Goal: Task Accomplishment & Management: Manage account settings

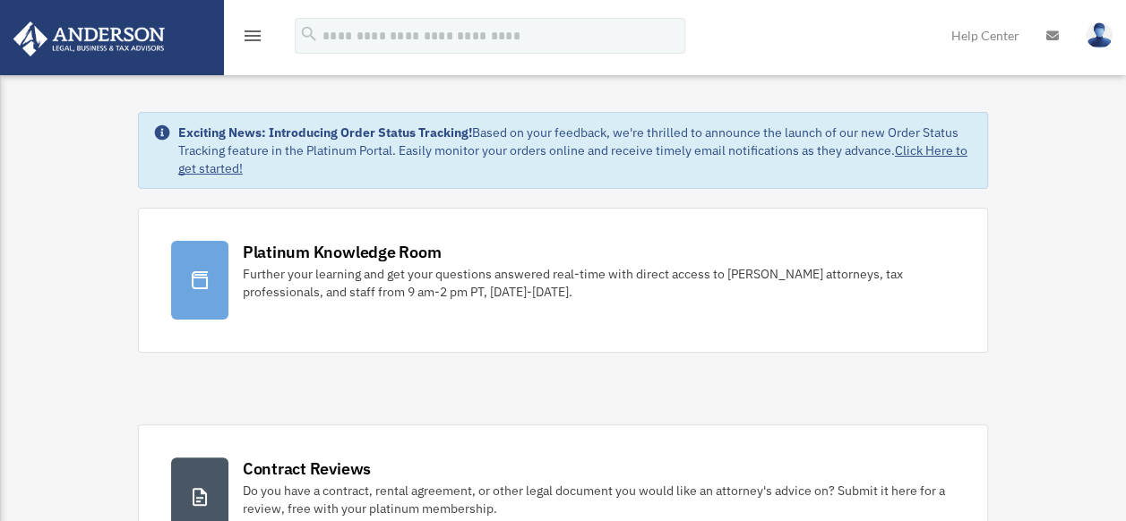
click at [252, 36] on icon "menu" at bounding box center [252, 35] width 21 height 21
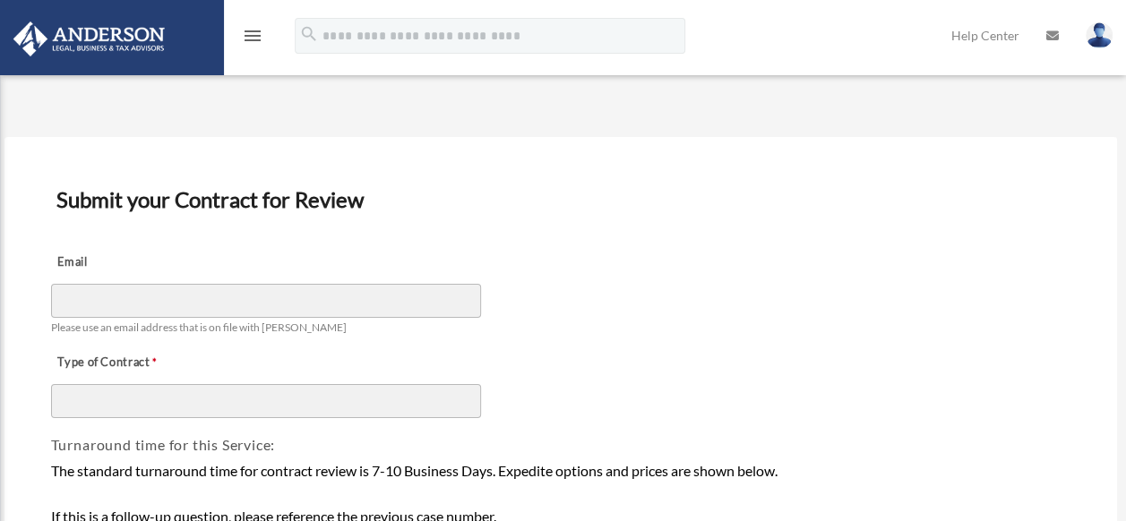
click at [132, 33] on img at bounding box center [89, 38] width 162 height 35
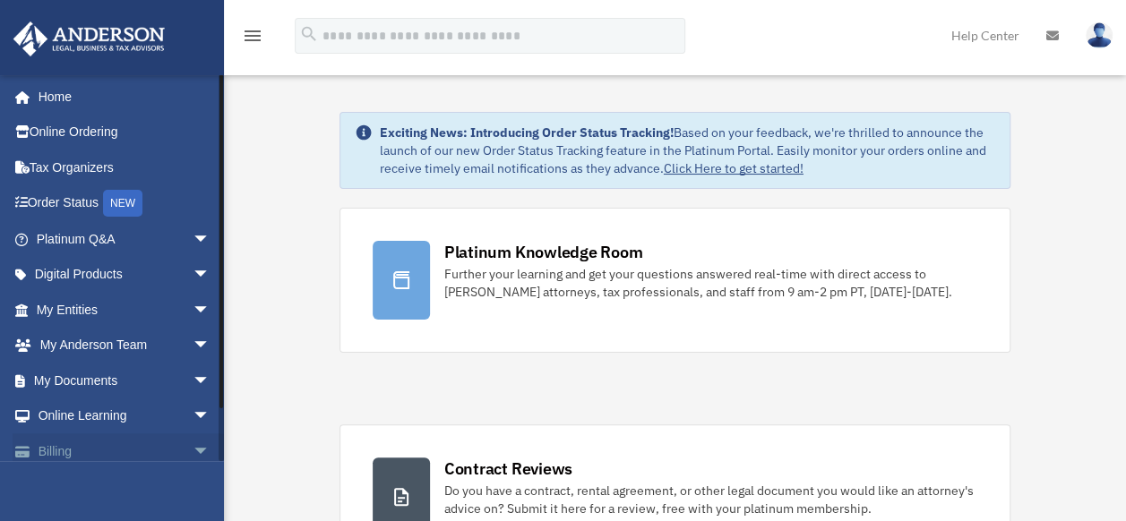
click at [193, 451] on span "arrow_drop_down" at bounding box center [211, 452] width 36 height 37
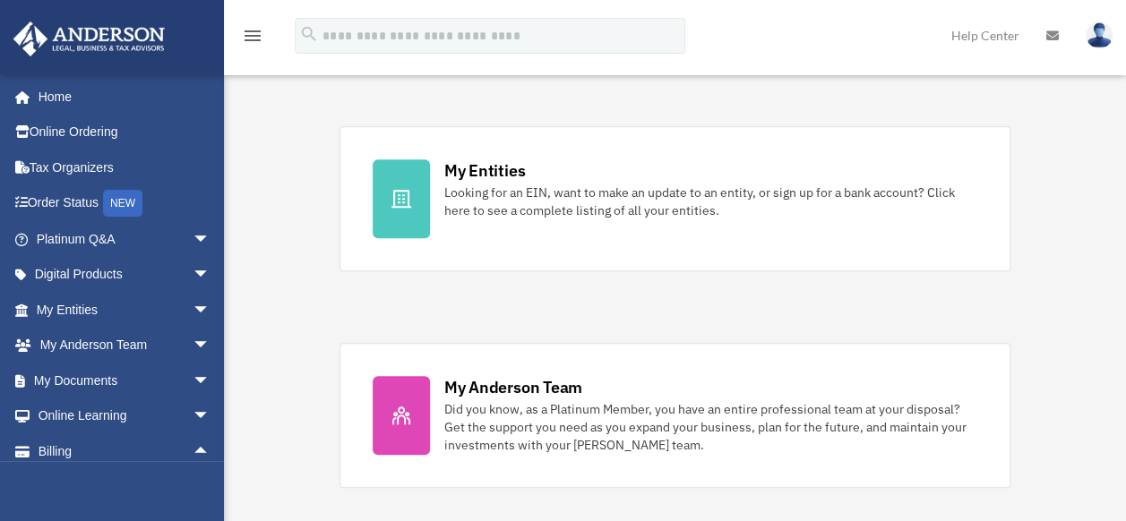
scroll to position [516, 0]
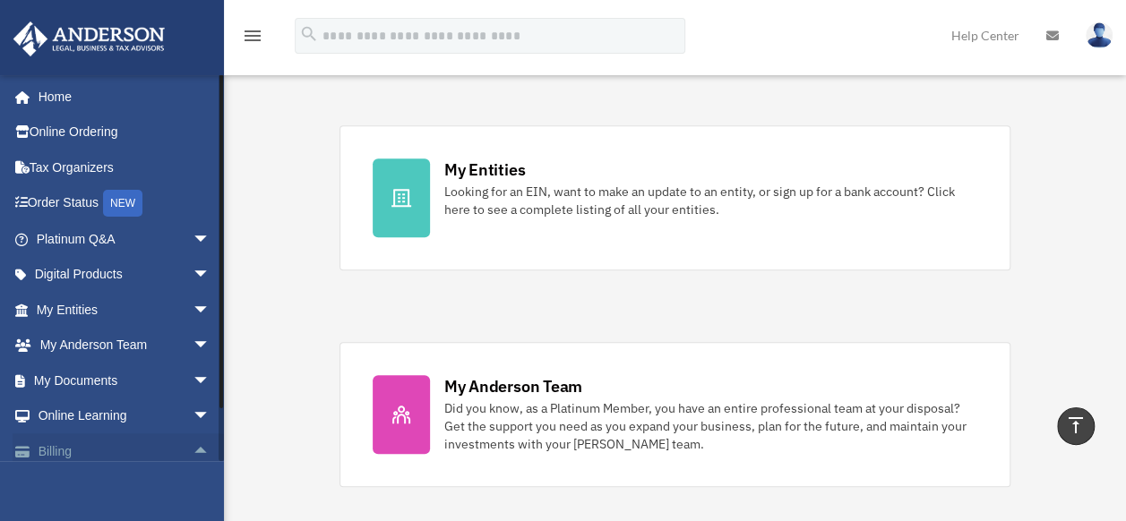
click at [193, 448] on span "arrow_drop_up" at bounding box center [211, 452] width 36 height 37
click at [193, 448] on span "arrow_drop_down" at bounding box center [211, 452] width 36 height 37
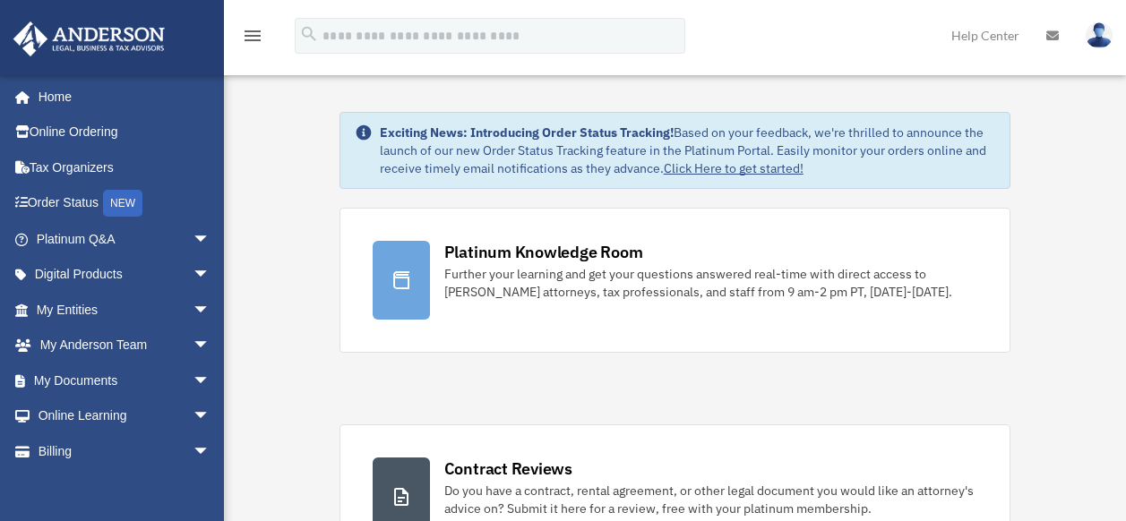
scroll to position [516, 0]
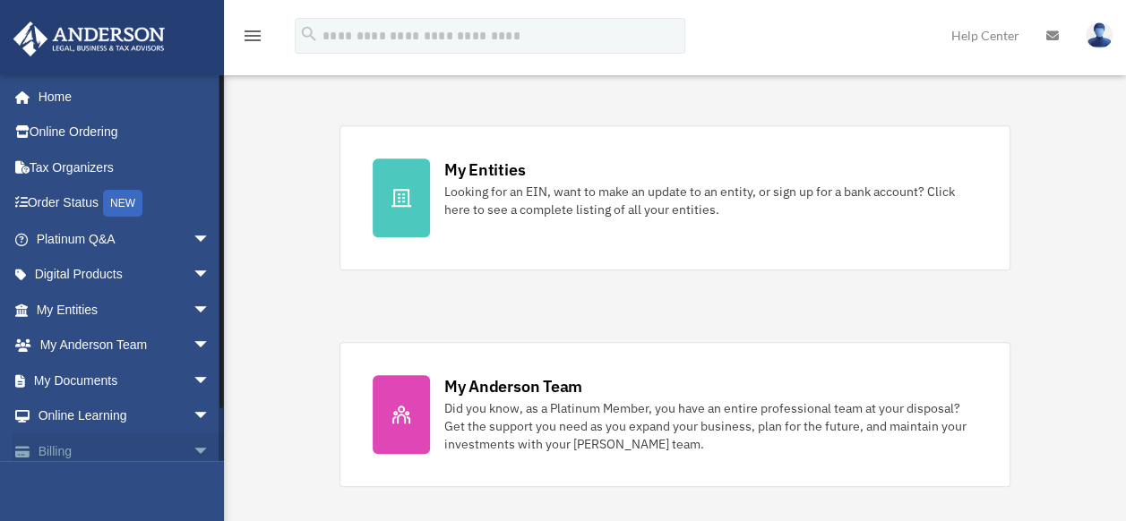
click at [193, 446] on span "arrow_drop_down" at bounding box center [211, 452] width 36 height 37
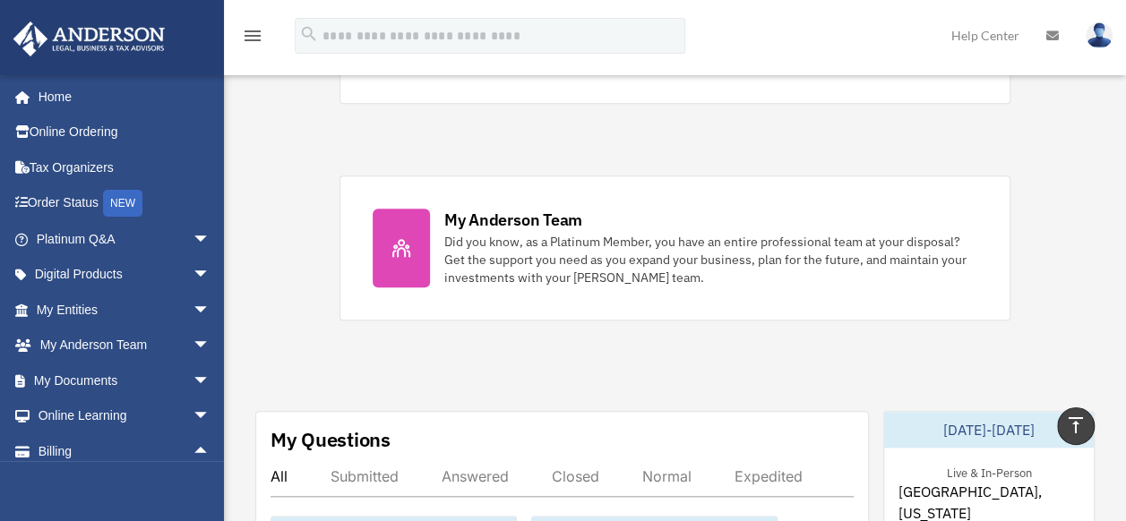
scroll to position [671, 0]
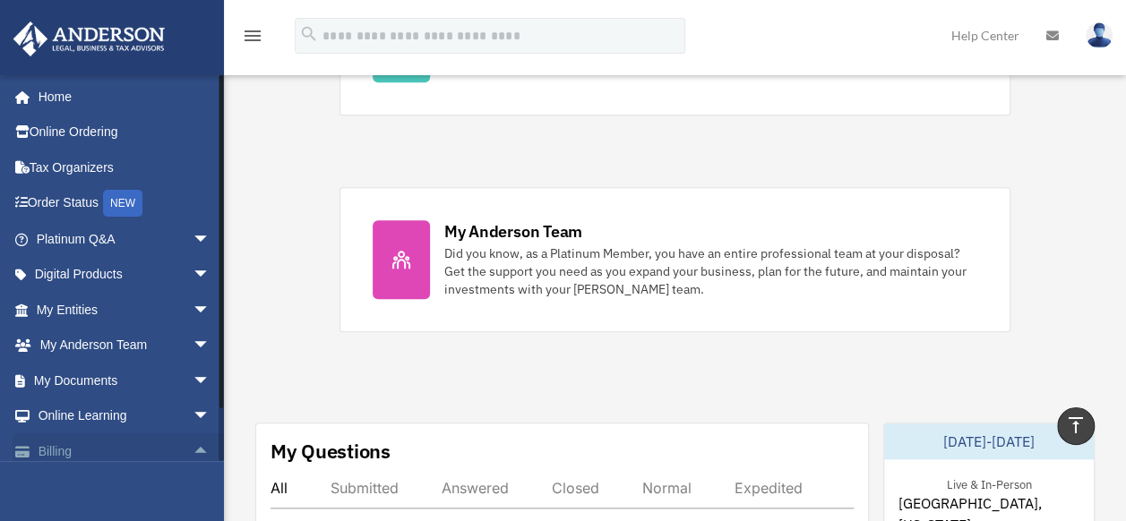
click at [50, 450] on link "Billing arrow_drop_up" at bounding box center [125, 452] width 225 height 36
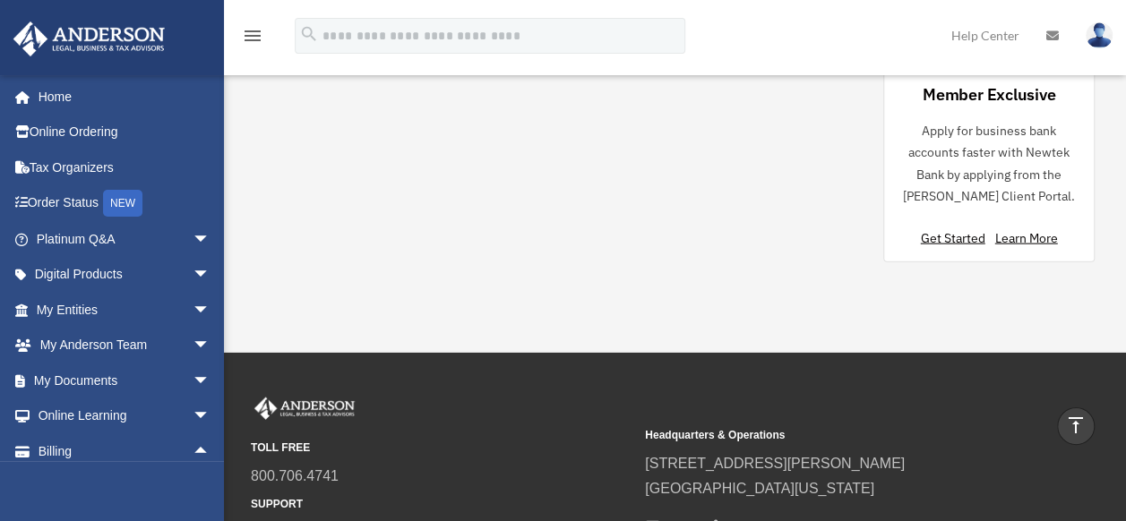
scroll to position [1866, 0]
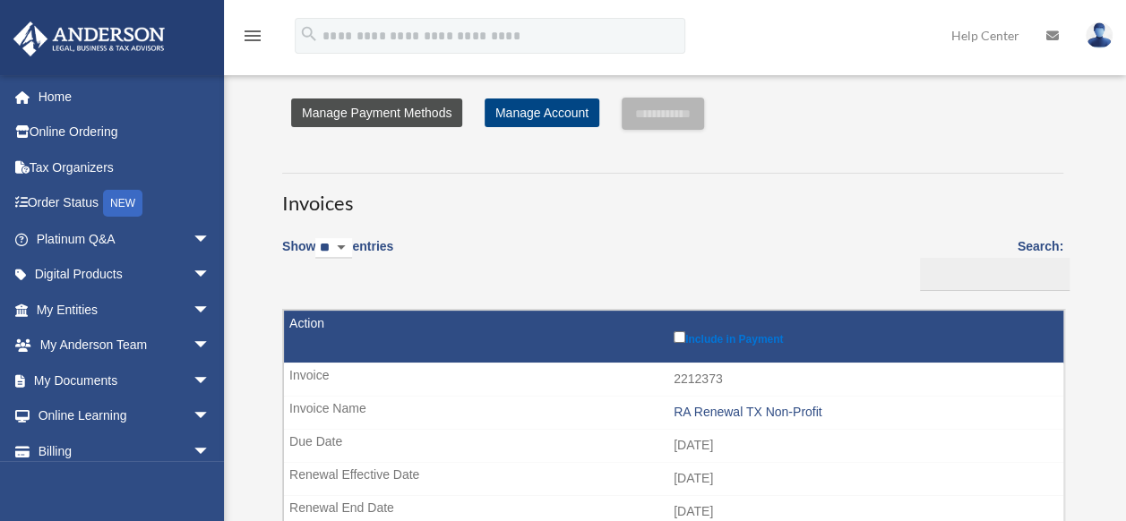
click at [417, 107] on link "Manage Payment Methods" at bounding box center [376, 113] width 171 height 29
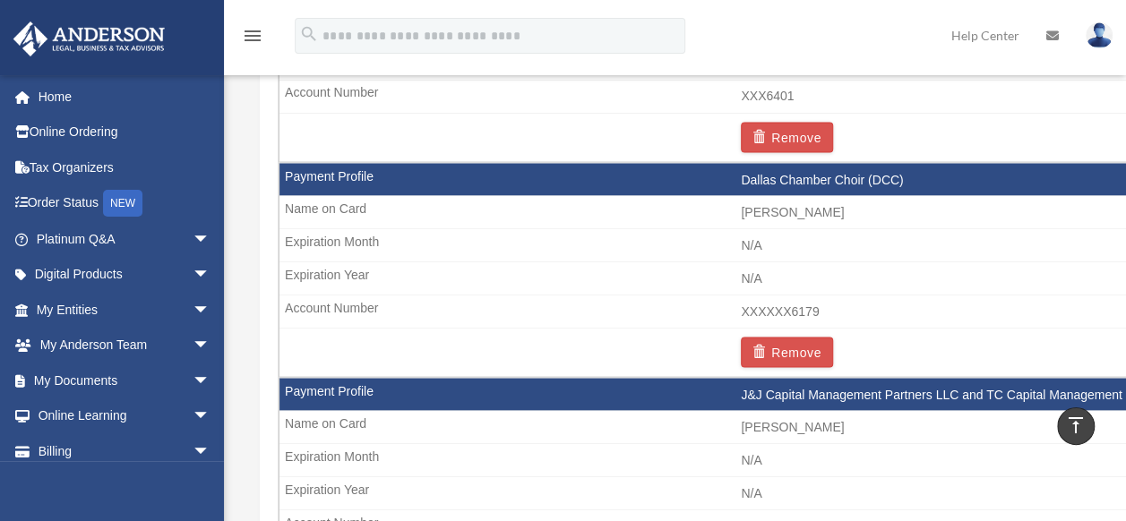
scroll to position [1561, 0]
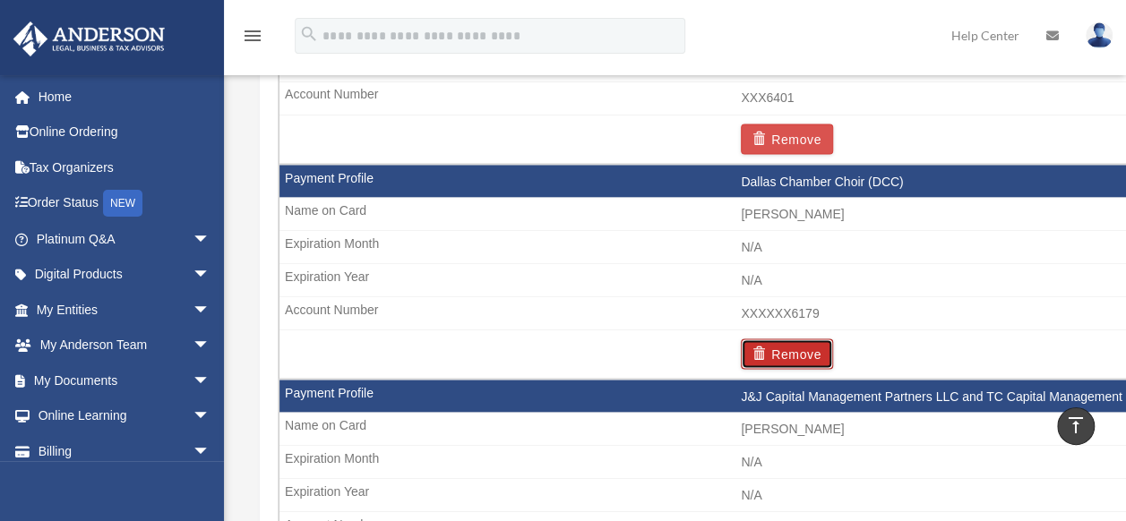
click at [787, 339] on button "Remove" at bounding box center [787, 354] width 92 height 30
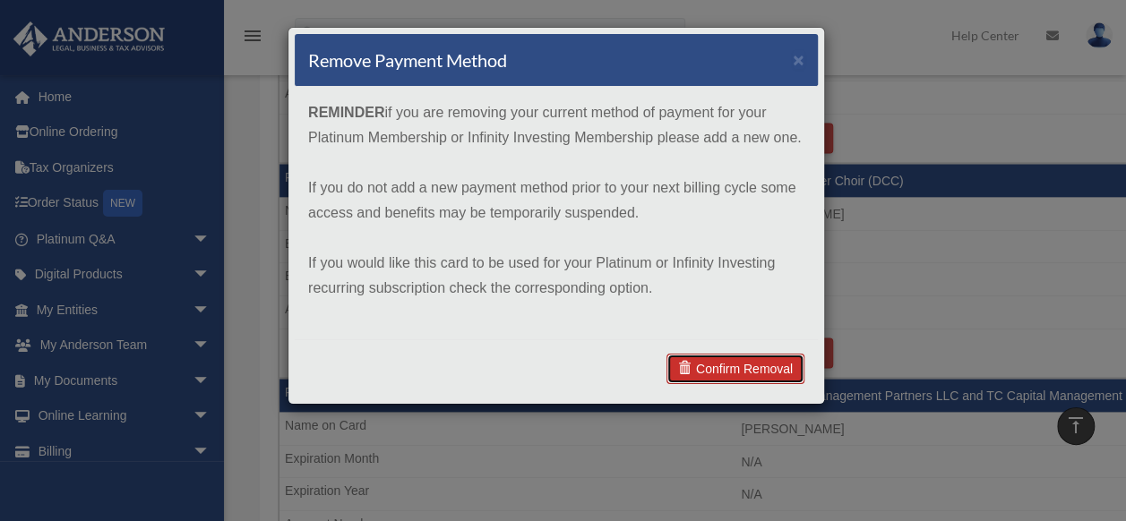
click at [711, 371] on link "Confirm Removal" at bounding box center [735, 369] width 138 height 30
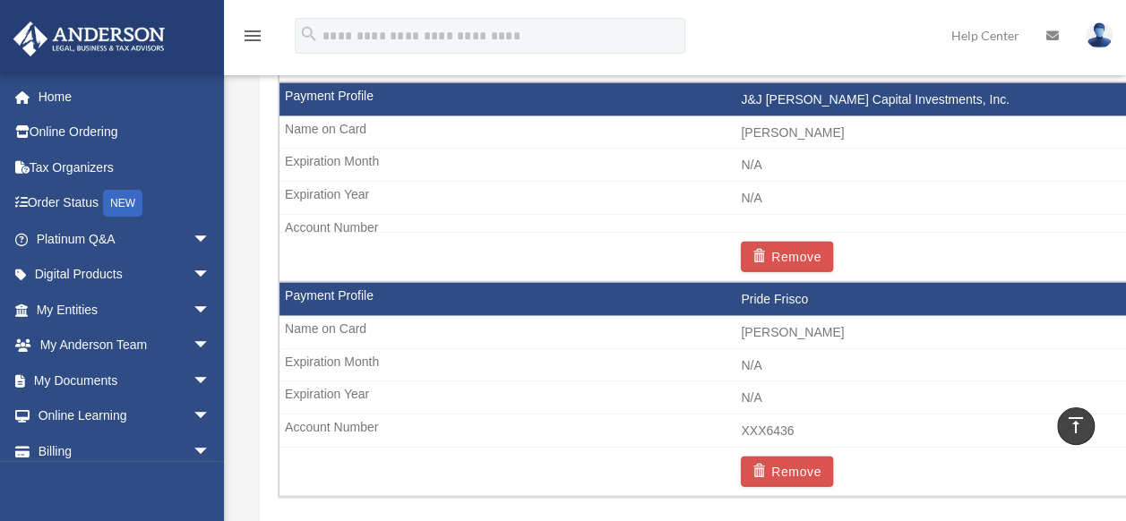
scroll to position [1918, 0]
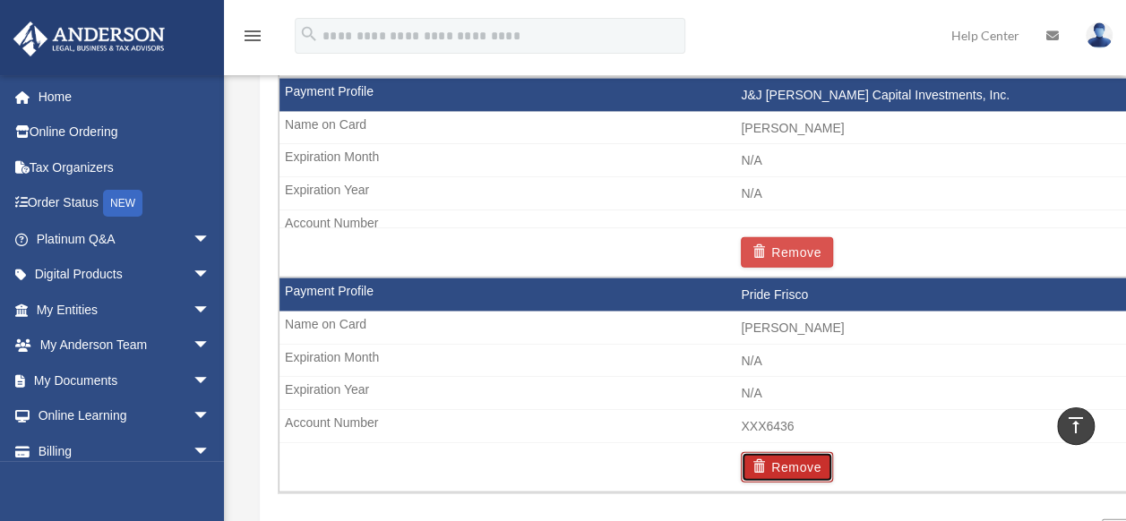
click at [781, 452] on button "Remove" at bounding box center [787, 467] width 92 height 30
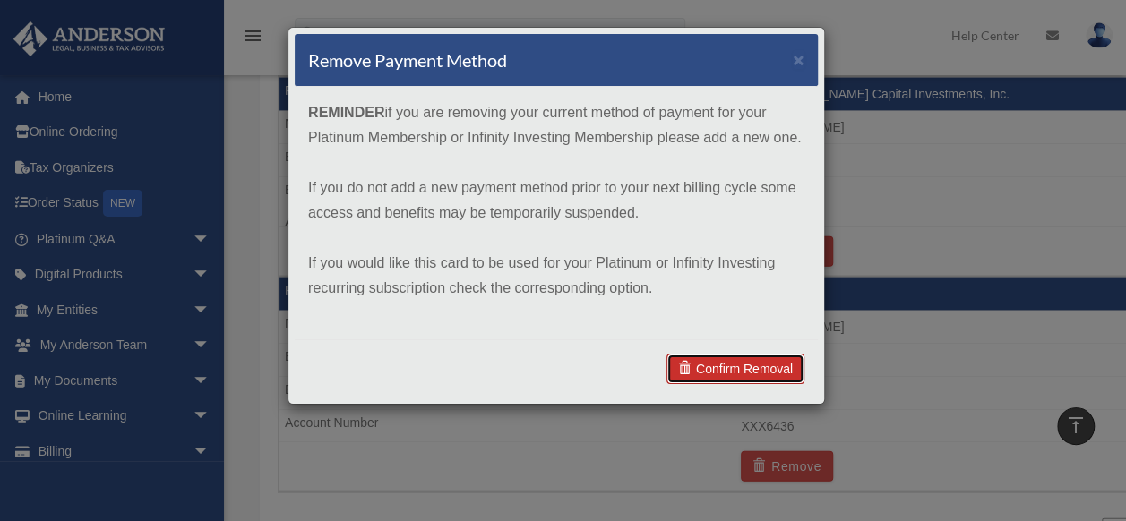
click at [716, 362] on link "Confirm Removal" at bounding box center [735, 369] width 138 height 30
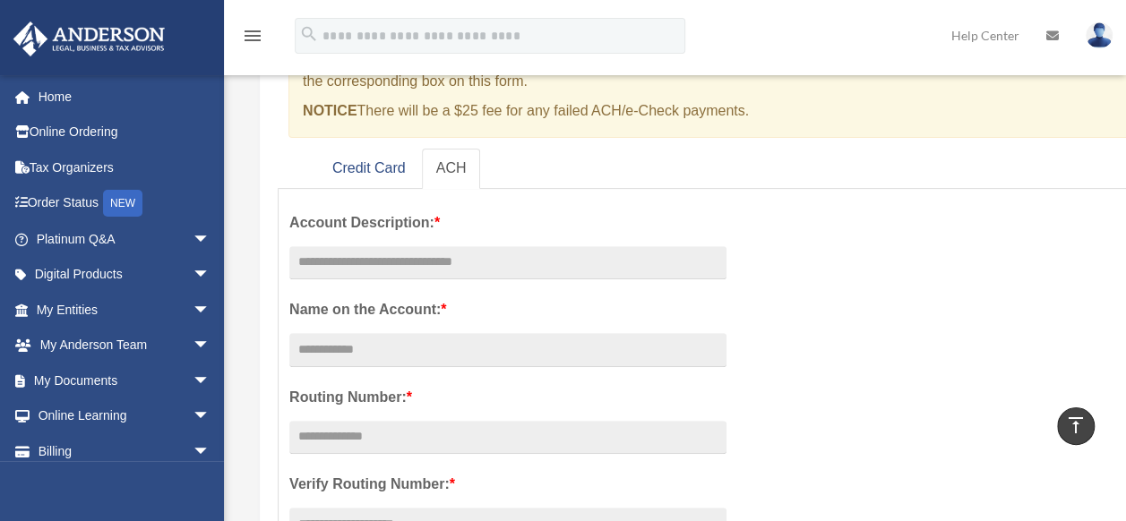
scroll to position [0, 0]
